Goal: Check status: Check status

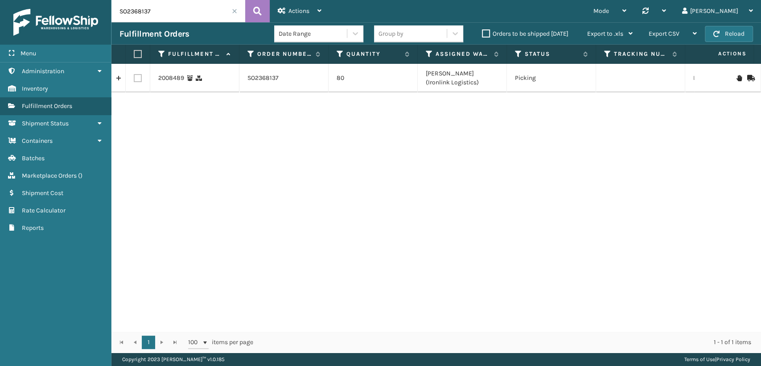
drag, startPoint x: 104, startPoint y: 12, endPoint x: 56, endPoint y: 11, distance: 48.2
click at [56, 0] on div "Menu Administration Inventory Fulfillment Orders Shipment Status Containers Bat…" at bounding box center [380, 0] width 761 height 0
drag, startPoint x: 661, startPoint y: 80, endPoint x: 603, endPoint y: 82, distance: 58.0
click at [603, 82] on td "234290955" at bounding box center [640, 78] width 89 height 29
copy td "234290955"
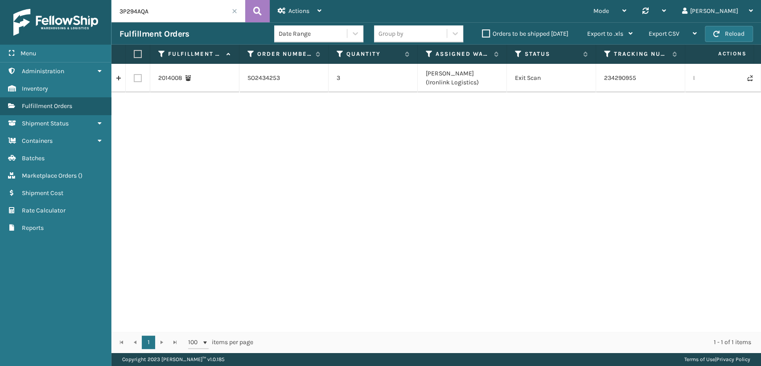
drag, startPoint x: 107, startPoint y: 15, endPoint x: 0, endPoint y: 4, distance: 107.6
click at [0, 0] on div "Menu Administration Inventory Fulfillment Orders Shipment Status Containers Bat…" at bounding box center [380, 0] width 761 height 0
paste input "6VWSS68M"
type input "6VWSS68M"
drag, startPoint x: 649, startPoint y: 77, endPoint x: 588, endPoint y: 80, distance: 60.3
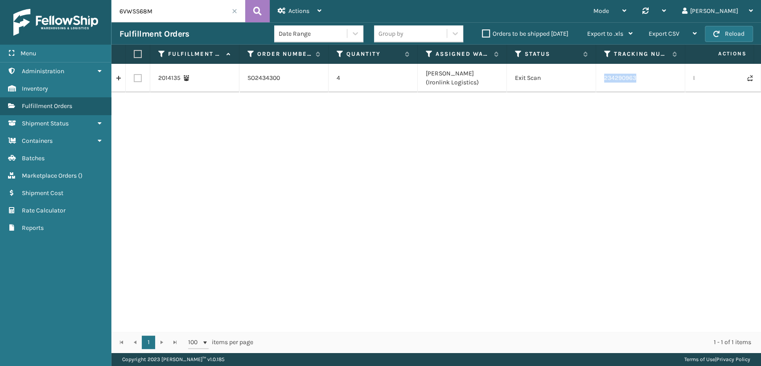
click at [588, 80] on tr "2014135 SO2434300 4 [PERSON_NAME] (Ironlink Logistics) Exit Scan 234290963 LTL …" at bounding box center [566, 78] width 909 height 29
copy tr "234290963"
